Goal: Find specific page/section: Find specific page/section

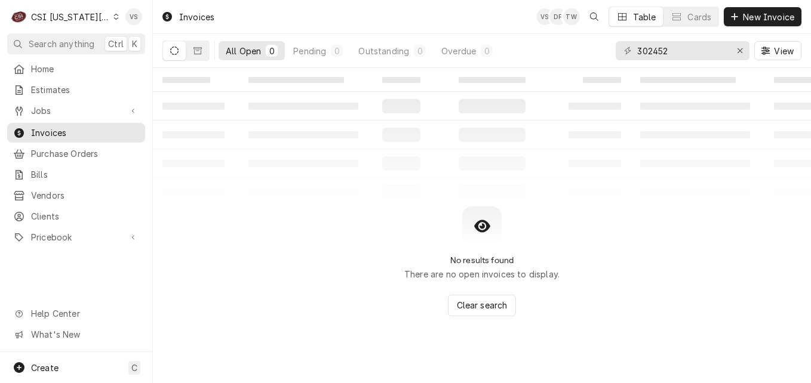
click at [113, 18] on icon "Dynamic Content Wrapper" at bounding box center [115, 17] width 5 height 6
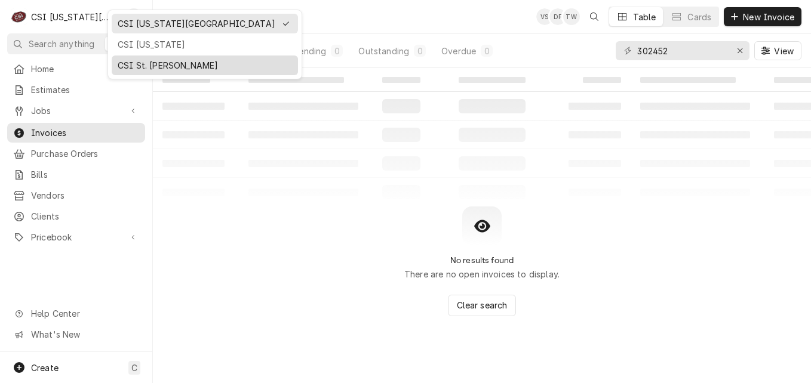
click at [160, 67] on div "CSI St. [PERSON_NAME]" at bounding box center [205, 65] width 174 height 13
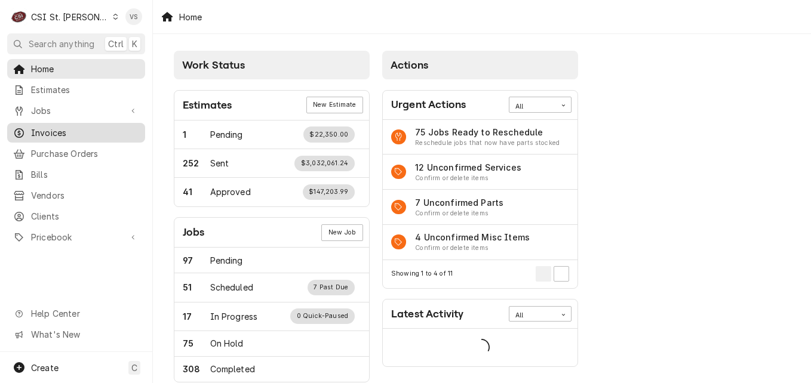
click at [616, 53] on div "C CSI St. Louis VS Search anything Ctrl K Home Estimates Jobs Jobs Job Series I…" at bounding box center [405, 191] width 811 height 383
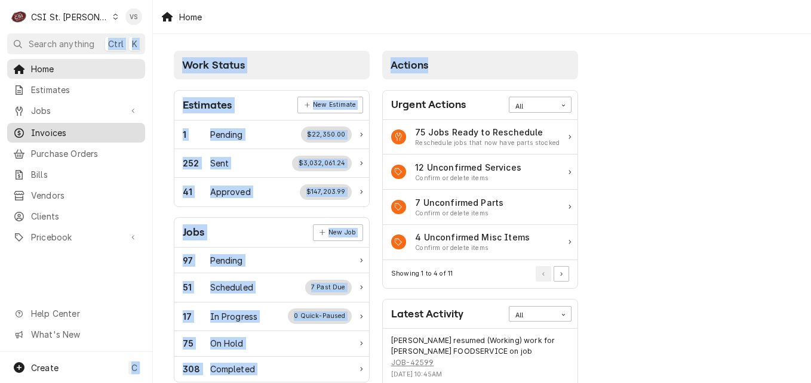
click at [62, 132] on span "Invoices" at bounding box center [85, 133] width 108 height 13
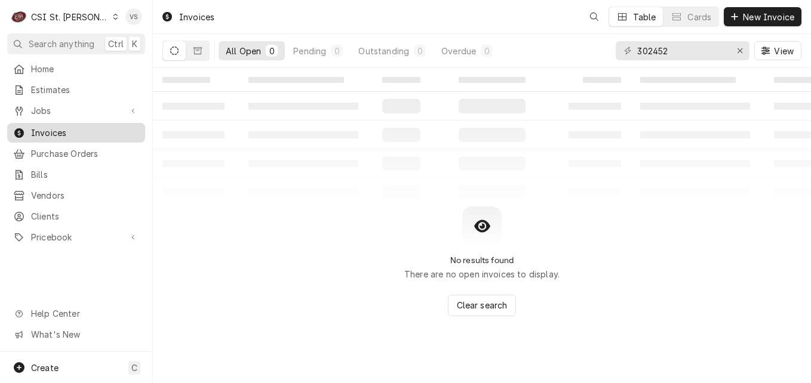
click at [106, 190] on span "Vendors" at bounding box center [85, 195] width 108 height 13
click at [90, 152] on span "Purchase Orders" at bounding box center [85, 153] width 108 height 13
click at [69, 130] on span "Invoices" at bounding box center [85, 133] width 108 height 13
click at [638, 54] on input "302452" at bounding box center [682, 50] width 90 height 19
click at [195, 56] on button "Dynamic Content Wrapper" at bounding box center [197, 50] width 23 height 19
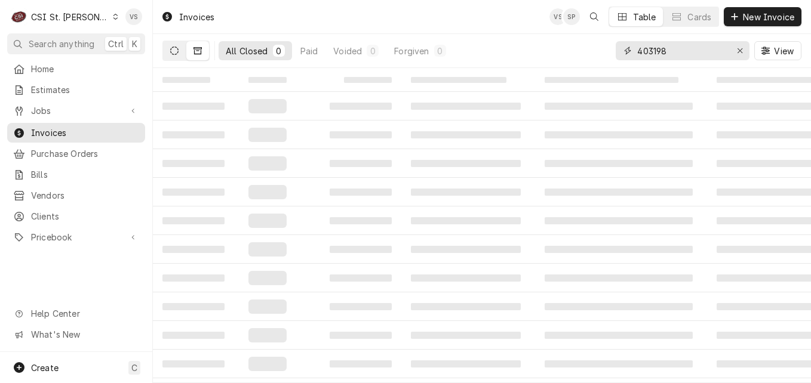
type input "403198"
click at [180, 51] on button "Dynamic Content Wrapper" at bounding box center [174, 50] width 23 height 19
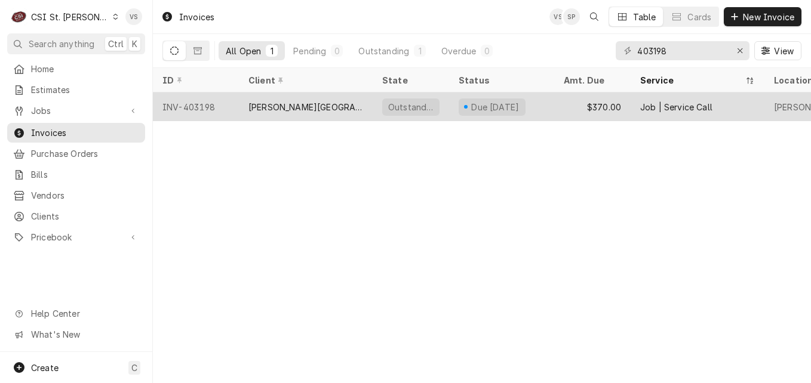
click at [294, 107] on div "Mary Queen & Mother Center" at bounding box center [305, 107] width 115 height 13
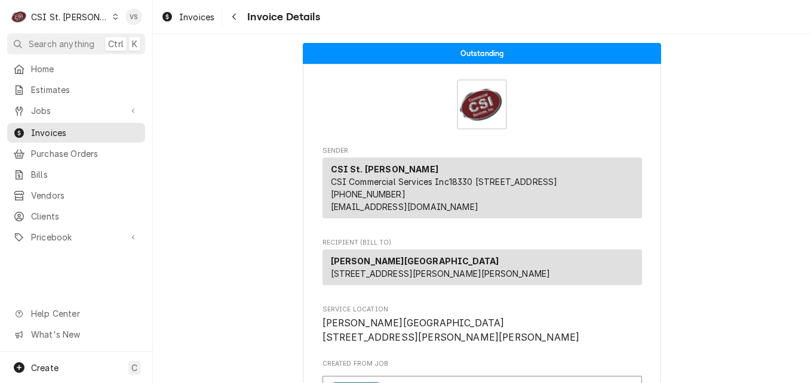
click at [337, 103] on div "Invoice Details" at bounding box center [481, 104] width 319 height 50
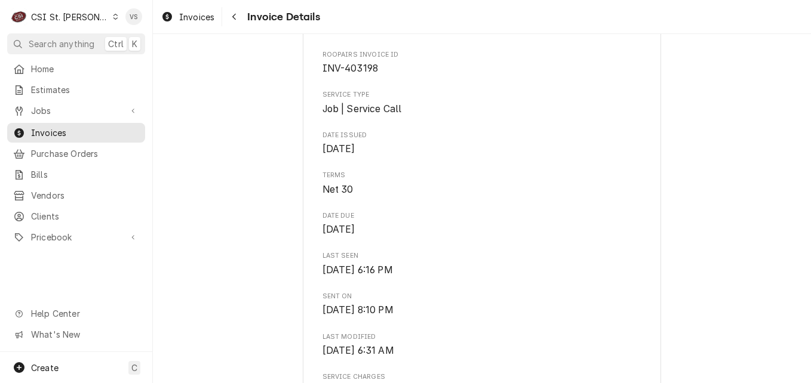
scroll to position [209, 0]
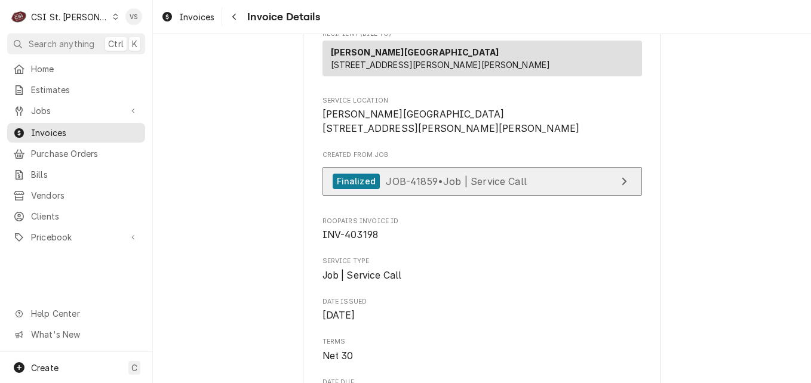
click at [445, 187] on span "JOB-41859 • Job | Service Call" at bounding box center [456, 181] width 141 height 12
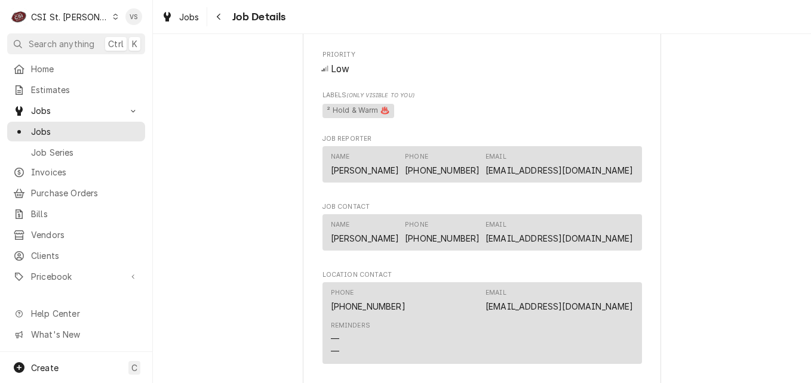
scroll to position [1423, 0]
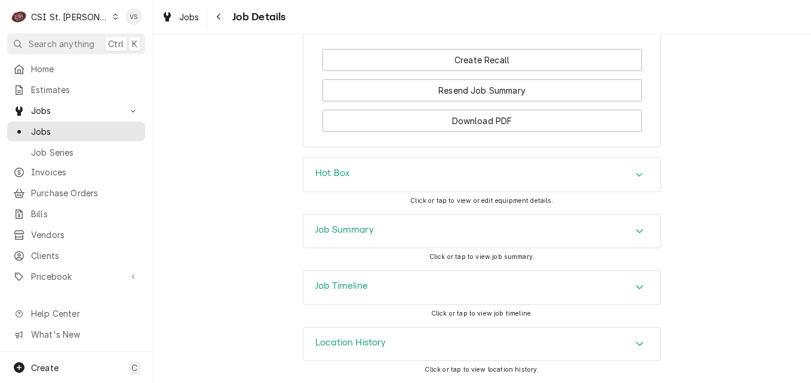
click at [341, 232] on h3 "Job Summary" at bounding box center [344, 229] width 59 height 11
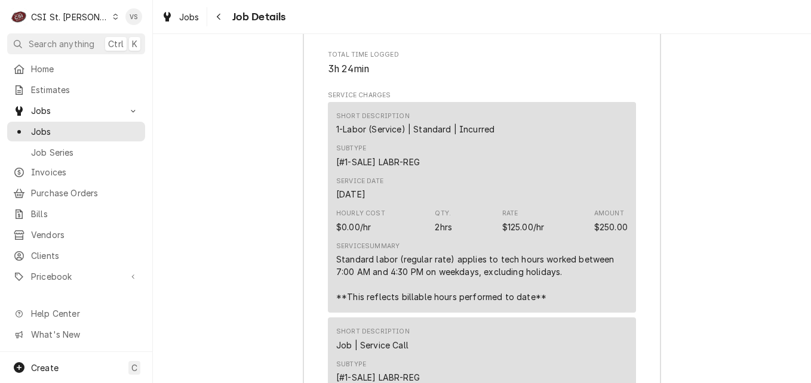
scroll to position [1734, 0]
